Goal: Task Accomplishment & Management: Complete application form

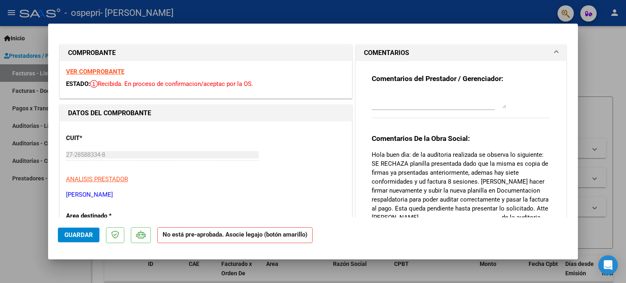
click at [593, 48] on div at bounding box center [313, 141] width 626 height 283
type input "$ 0,00"
